Goal: Task Accomplishment & Management: Use online tool/utility

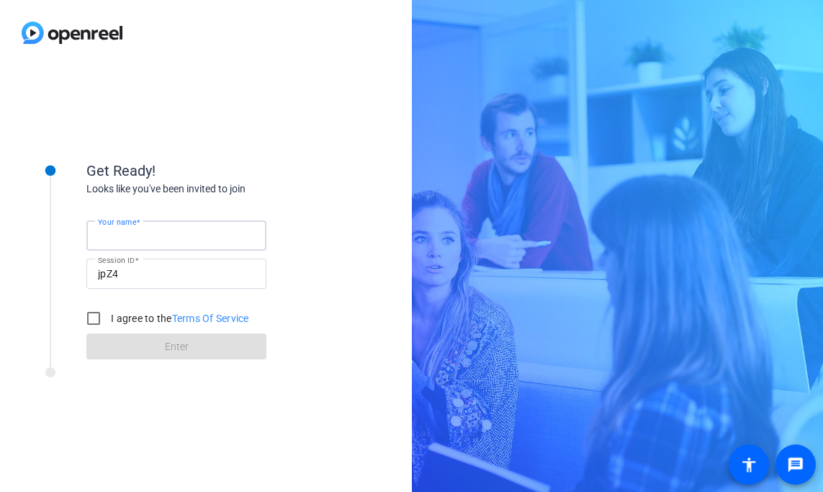
type input "[PERSON_NAME]"
click at [94, 317] on input "I agree to the Terms Of Service" at bounding box center [93, 318] width 29 height 29
checkbox input "true"
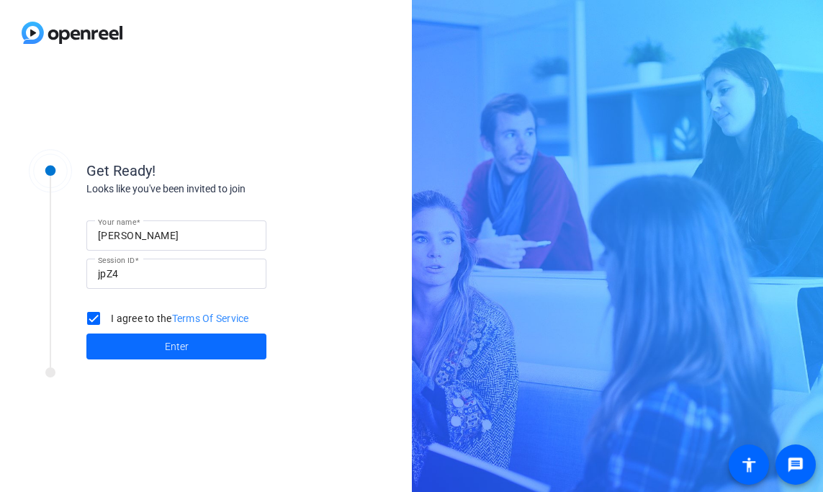
click at [127, 352] on span at bounding box center [176, 346] width 180 height 35
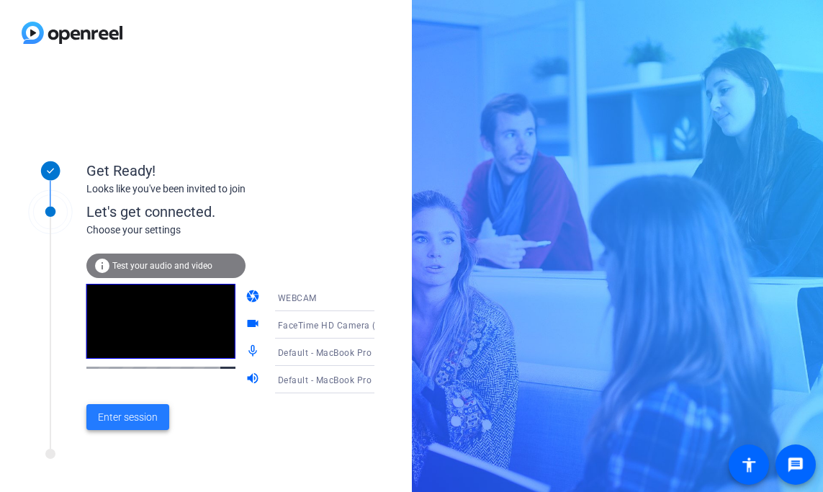
click at [141, 420] on span "Enter session" at bounding box center [128, 417] width 60 height 15
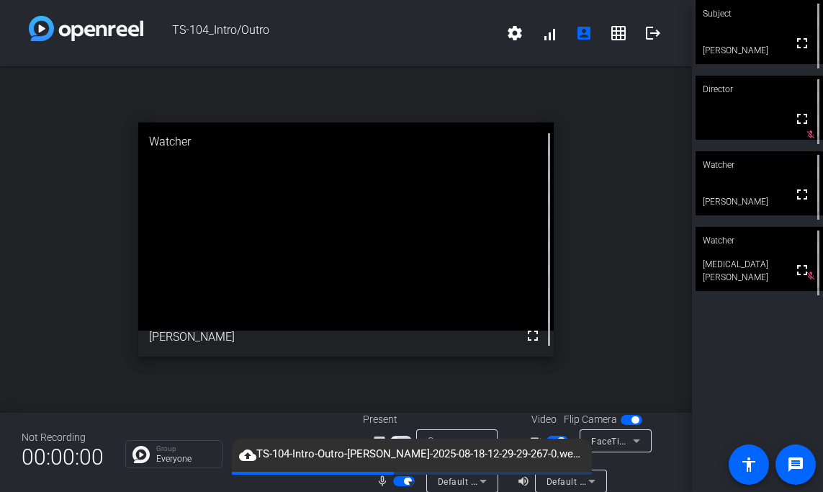
scroll to position [17, 0]
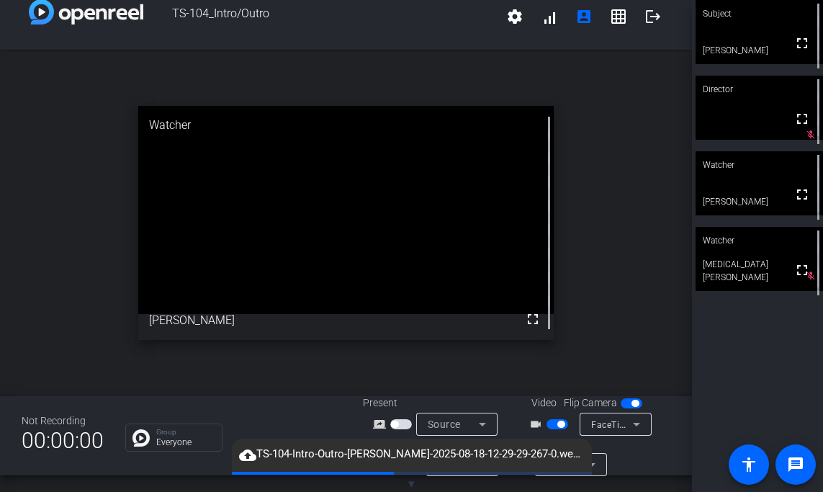
click at [455, 470] on div "cloud_upload TS-104-Intro-Outro-[PERSON_NAME]-2025-08-18-12-29-29-267-0.webm" at bounding box center [412, 455] width 360 height 33
click at [454, 475] on div "AudioPro X5 Microphone (0a67:d090)" at bounding box center [462, 464] width 49 height 23
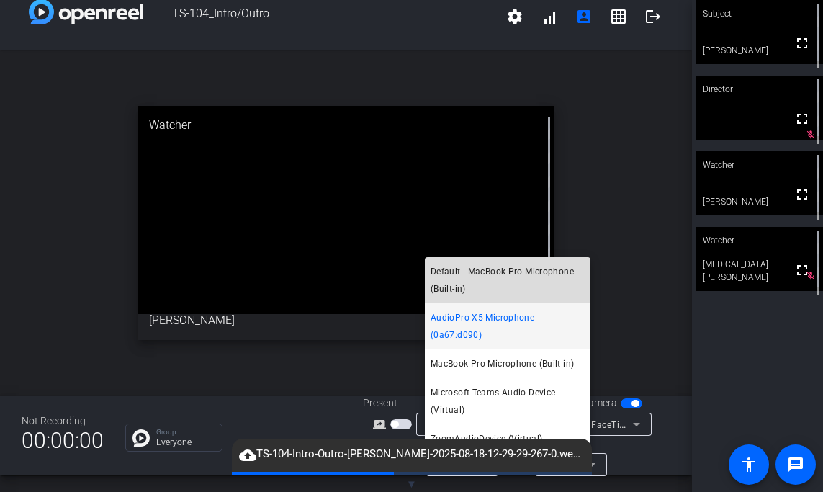
click at [506, 298] on span "Default - MacBook Pro Microphone (Built-in)" at bounding box center [508, 280] width 154 height 35
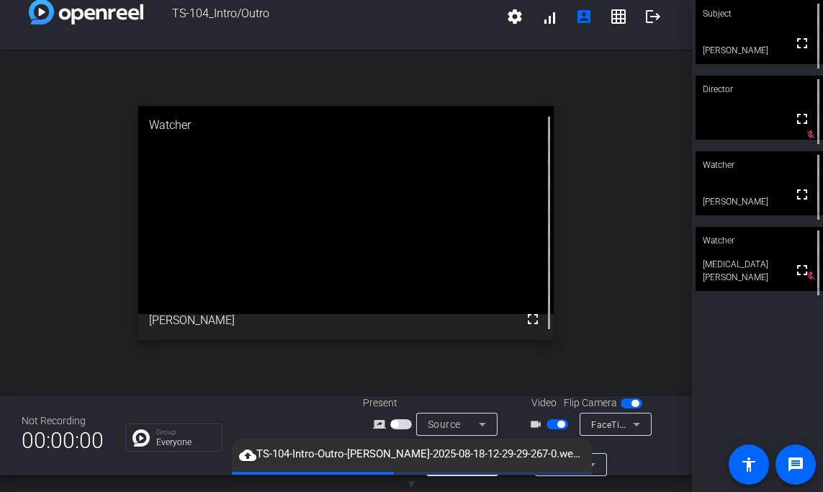
click at [426, 473] on div at bounding box center [246, 473] width 360 height 3
click at [461, 475] on div "Default - MacBook Pro Microphone (Built-in)" at bounding box center [462, 464] width 49 height 23
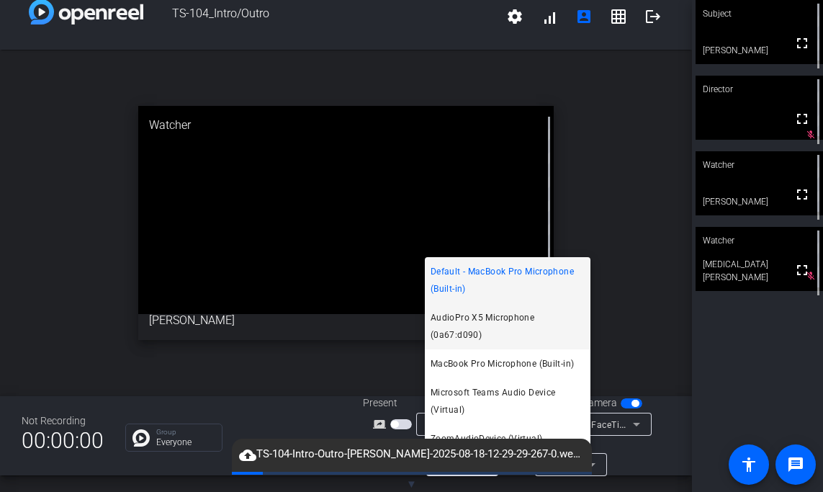
click at [487, 341] on span "AudioPro X5 Microphone (0a67:d090)" at bounding box center [508, 326] width 154 height 35
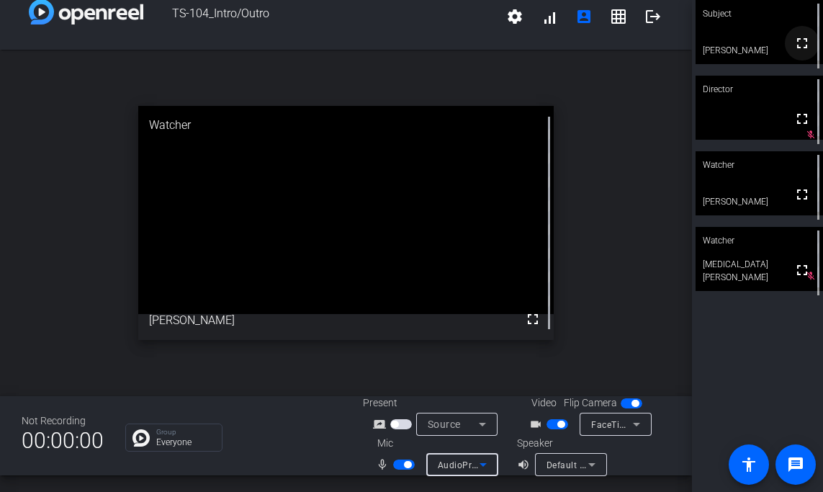
click at [806, 48] on mat-icon "fullscreen" at bounding box center [802, 43] width 17 height 17
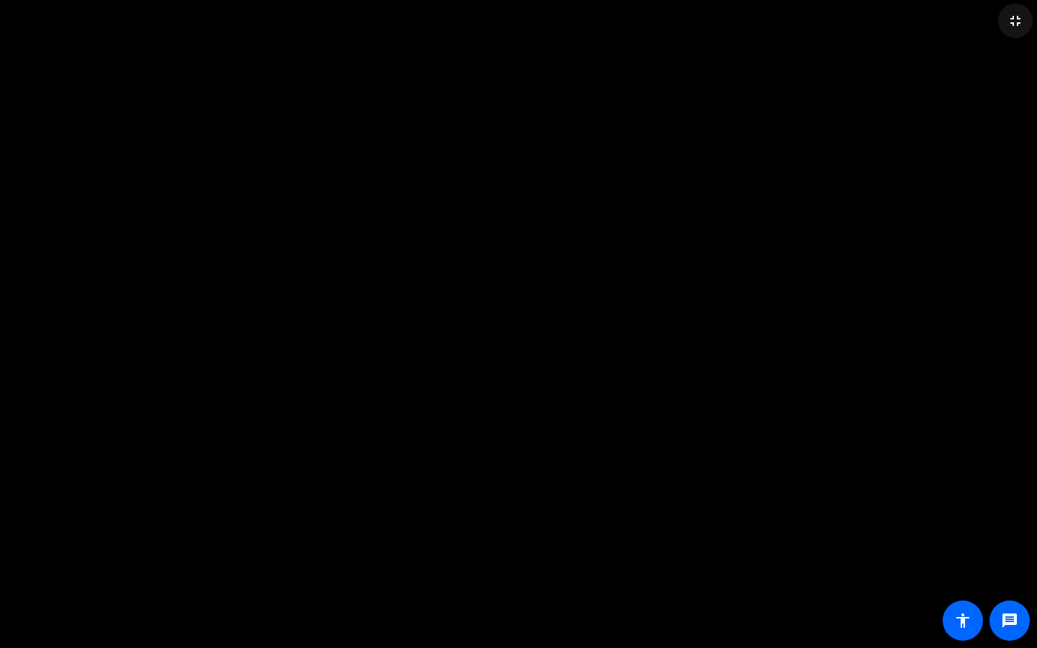
click at [823, 21] on mat-icon "fullscreen_exit" at bounding box center [1015, 20] width 17 height 17
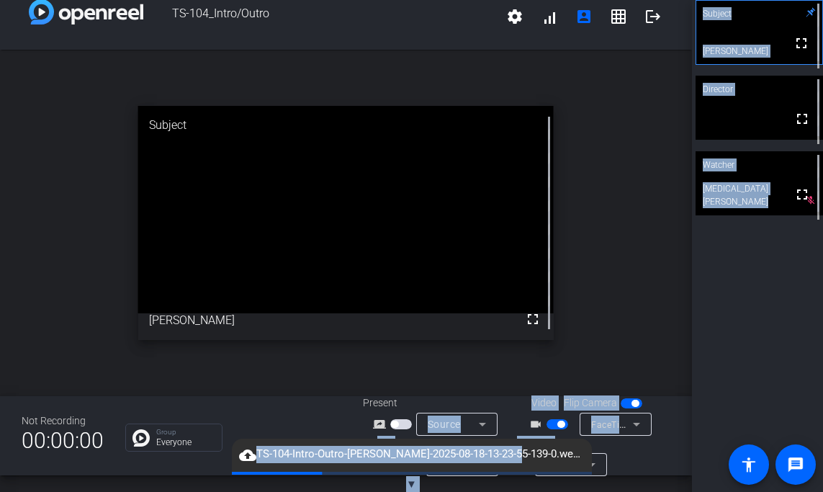
drag, startPoint x: 497, startPoint y: 450, endPoint x: 441, endPoint y: 417, distance: 65.2
click at [441, 417] on openreel-root "TS-104_Intro/Outro settings signal_cellular_alt account_box grid_on logout open…" at bounding box center [411, 246] width 823 height 492
click at [553, 421] on span "button" at bounding box center [558, 424] width 22 height 10
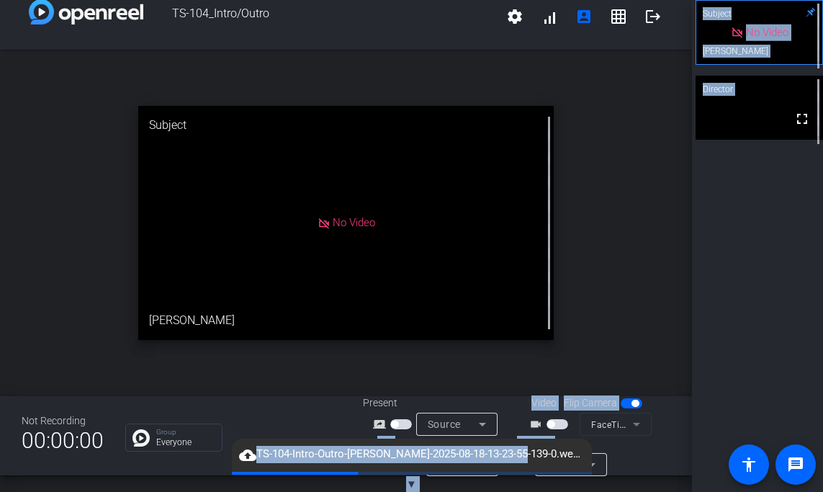
drag, startPoint x: 504, startPoint y: 460, endPoint x: 442, endPoint y: 433, distance: 67.7
click at [442, 433] on openreel-root "TS-104_Intro/Outro settings signal_cellular_alt account_box grid_on logout open…" at bounding box center [411, 246] width 823 height 492
click at [457, 475] on div "AudioPro X5 Microphone (0a67:d090)" at bounding box center [462, 464] width 49 height 23
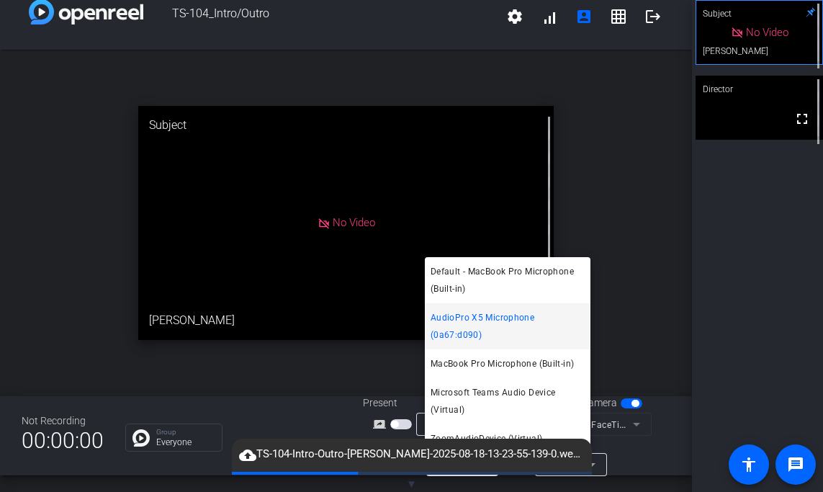
click at [594, 470] on div at bounding box center [411, 246] width 823 height 492
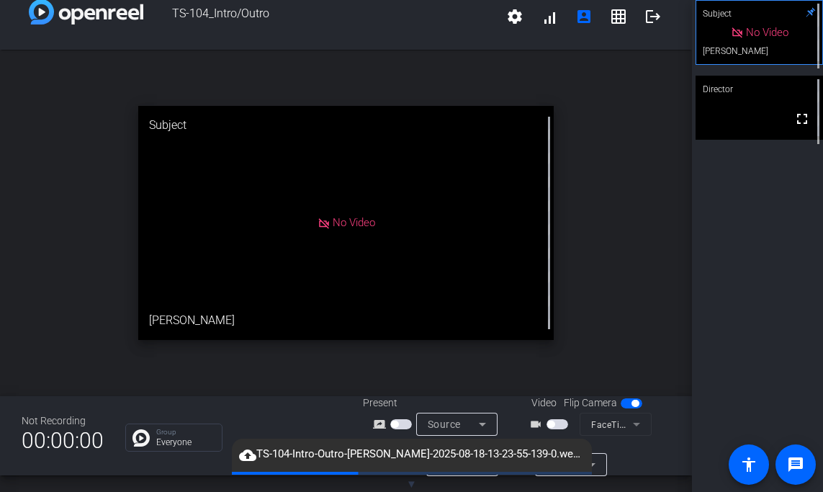
click at [598, 465] on icon at bounding box center [592, 464] width 17 height 17
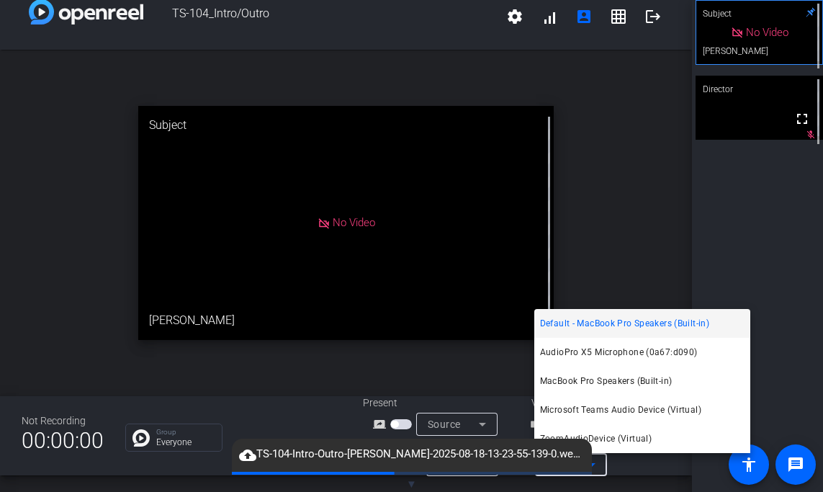
click at [408, 478] on span "▼" at bounding box center [411, 484] width 11 height 13
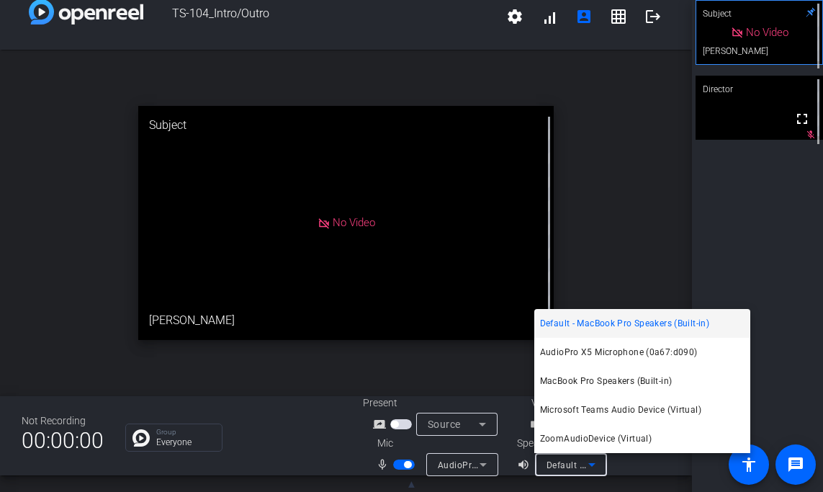
click at [406, 466] on div at bounding box center [411, 246] width 823 height 492
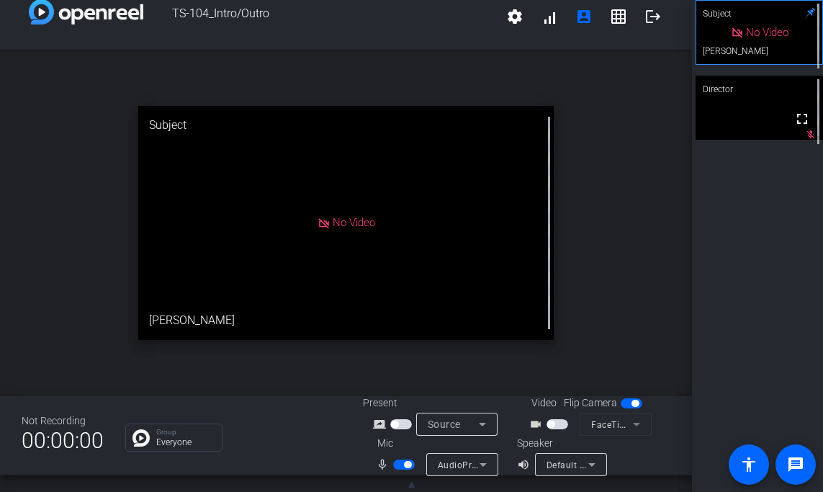
click at [404, 465] on span "button" at bounding box center [407, 464] width 7 height 7
